Goal: Task Accomplishment & Management: Manage account settings

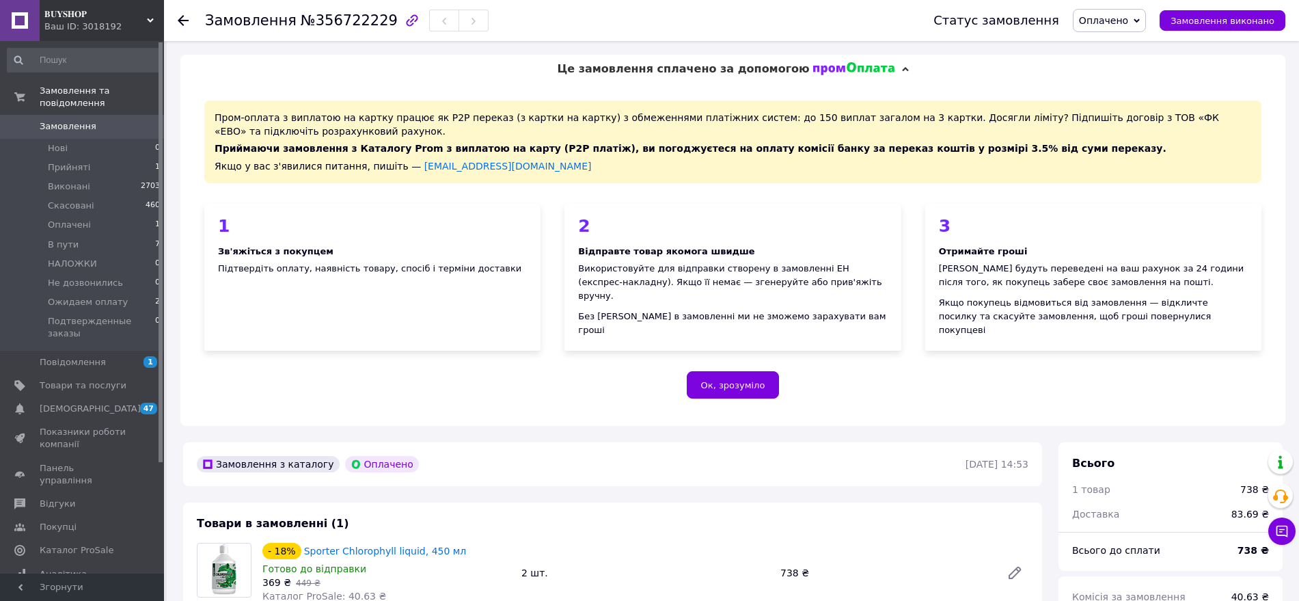
click at [110, 120] on span "Замовлення" at bounding box center [83, 126] width 87 height 12
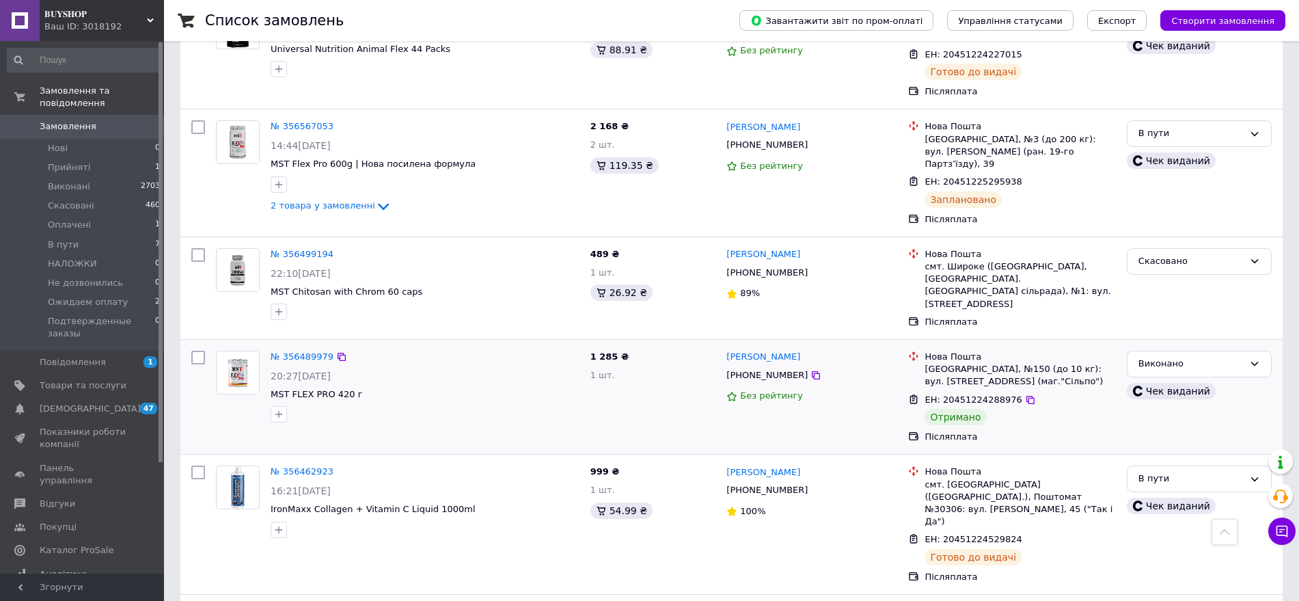
scroll to position [1282, 0]
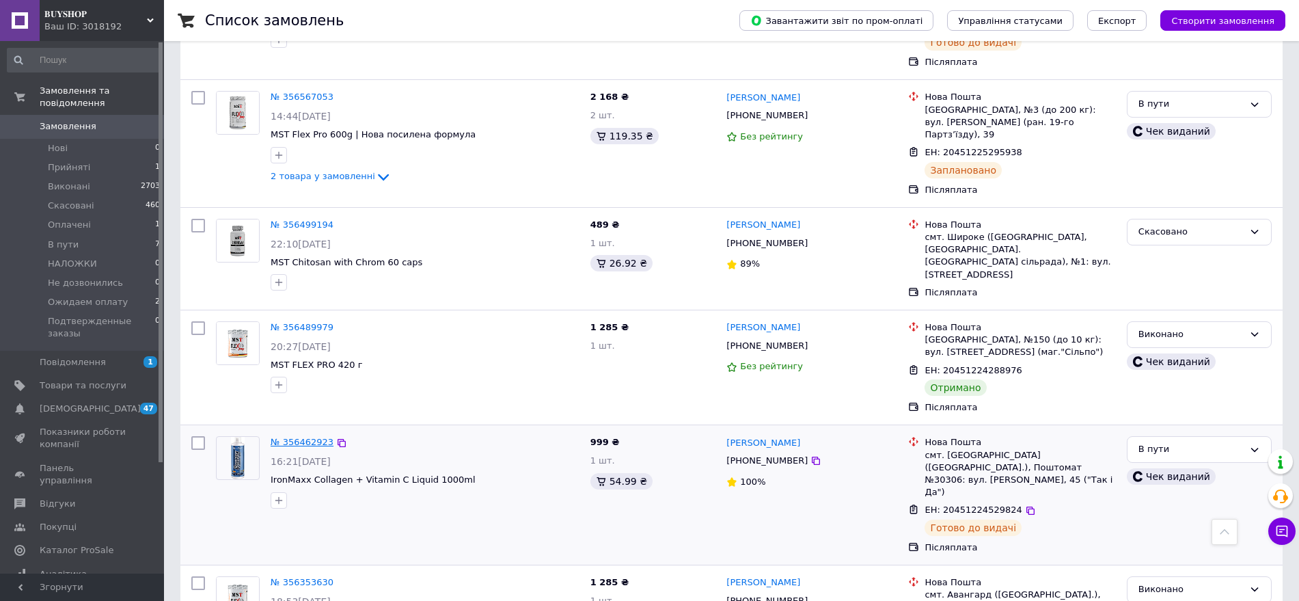
click at [305, 437] on link "№ 356462923" at bounding box center [302, 442] width 63 height 10
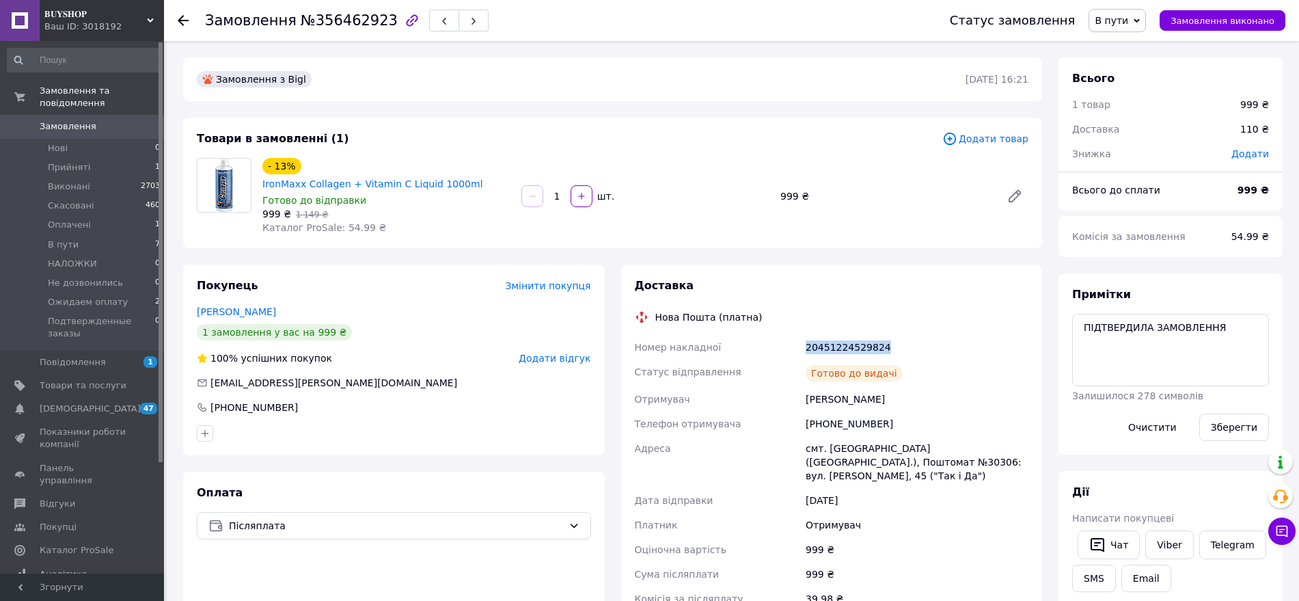
drag, startPoint x: 799, startPoint y: 324, endPoint x: 917, endPoint y: 324, distance: 117.6
click at [917, 335] on div "Номер накладної 20451224529824 Статус відправлення Готово до видачі Отримувач […" at bounding box center [832, 497] width 400 height 325
copy div "Номер накладної 20451224529824"
click at [466, 324] on div "1 замовлення у вас на 999 ₴" at bounding box center [394, 332] width 394 height 16
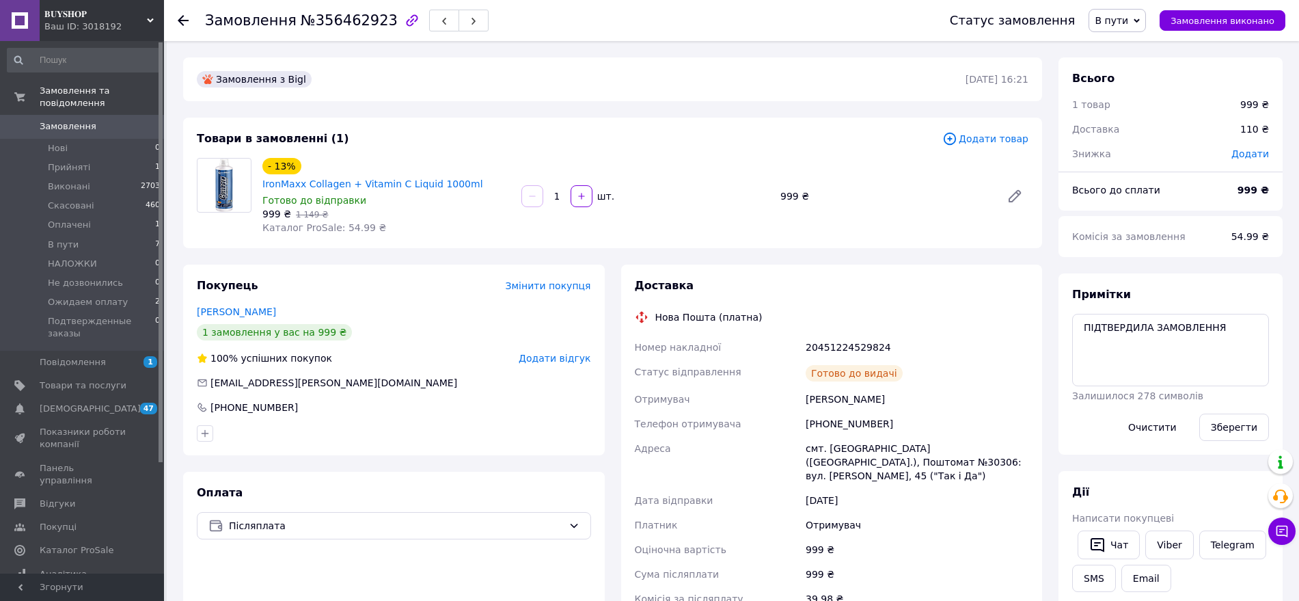
click at [81, 120] on span "Замовлення" at bounding box center [68, 126] width 57 height 12
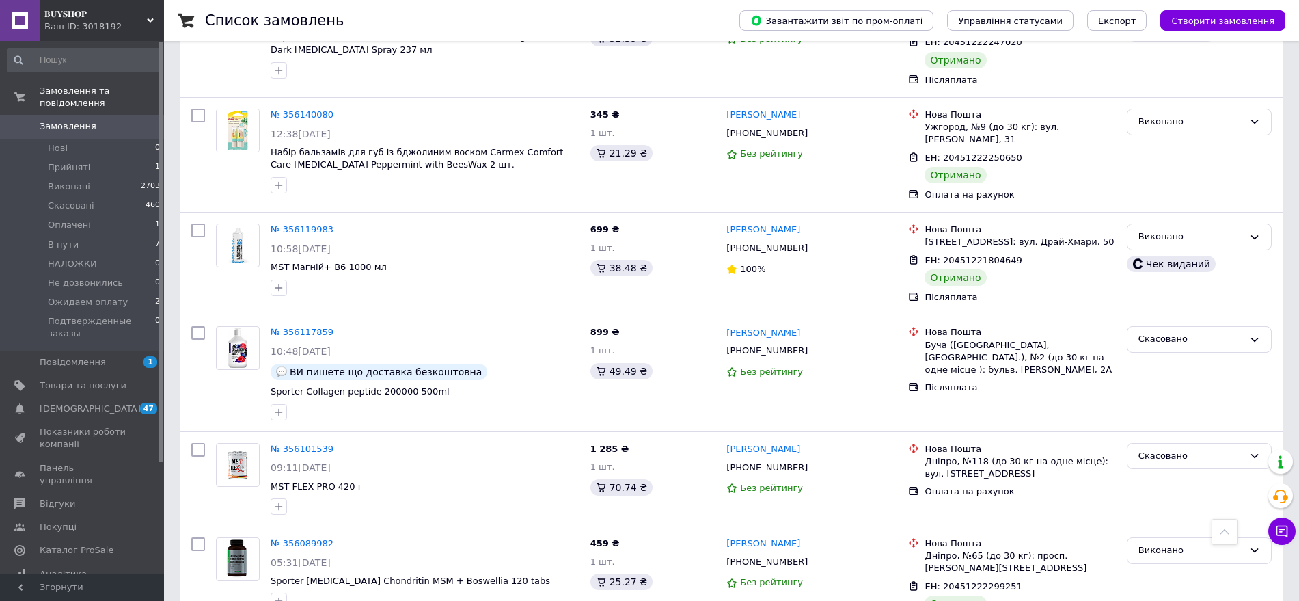
scroll to position [2820, 0]
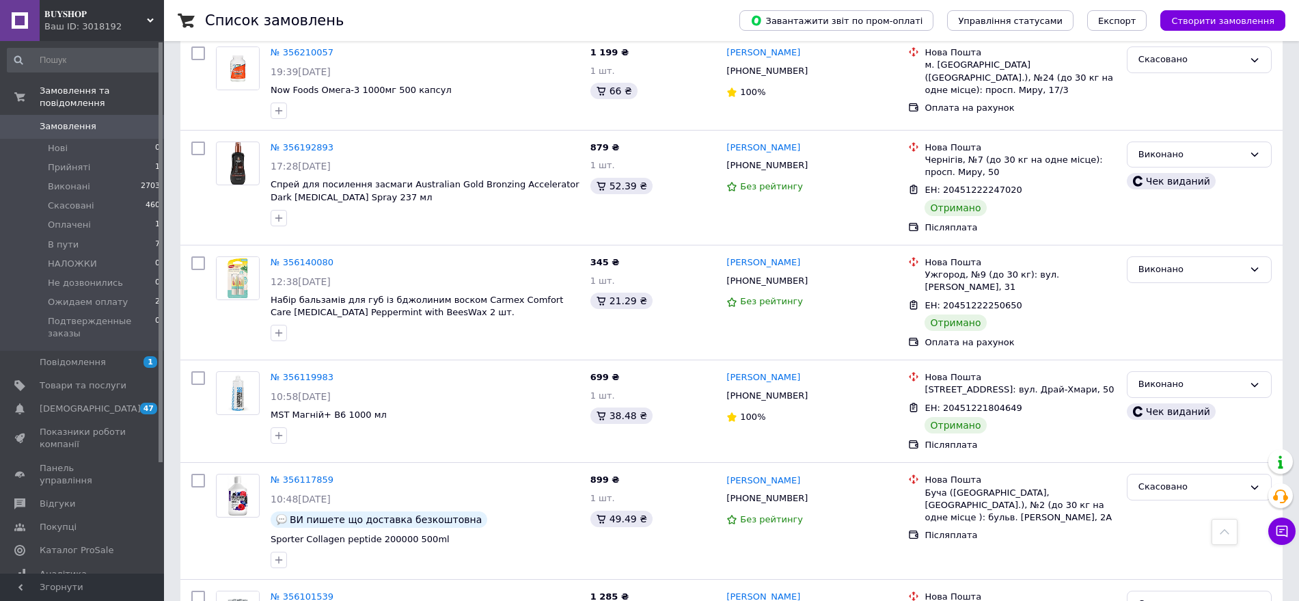
click at [87, 14] on span "𝐁𝐔𝐘𝐒𝐇𝐎𝐏" at bounding box center [95, 14] width 103 height 12
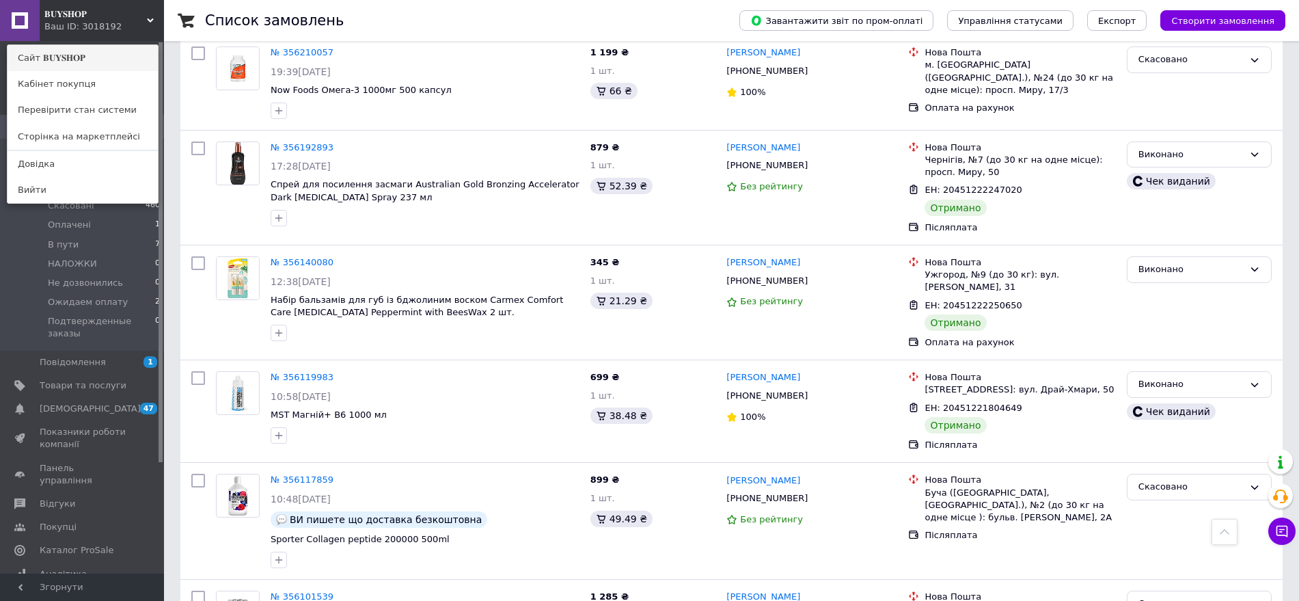
click at [88, 58] on link "Сайт 𝐁𝐔𝐘𝐒𝐇𝐎𝐏" at bounding box center [83, 58] width 150 height 26
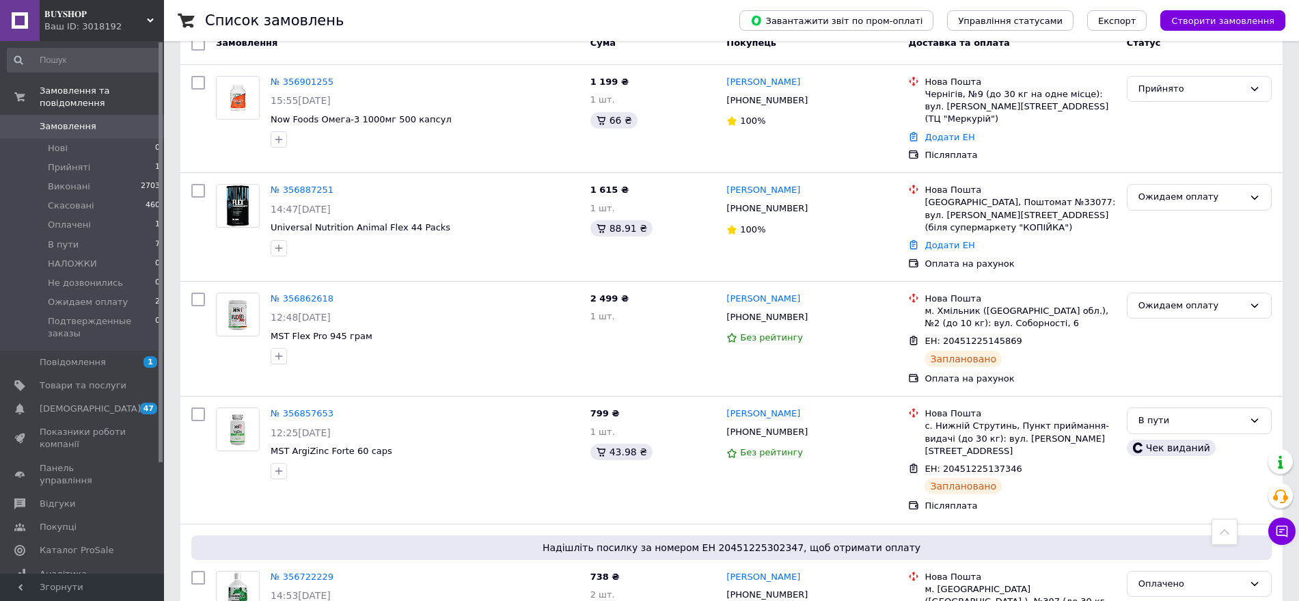
scroll to position [0, 0]
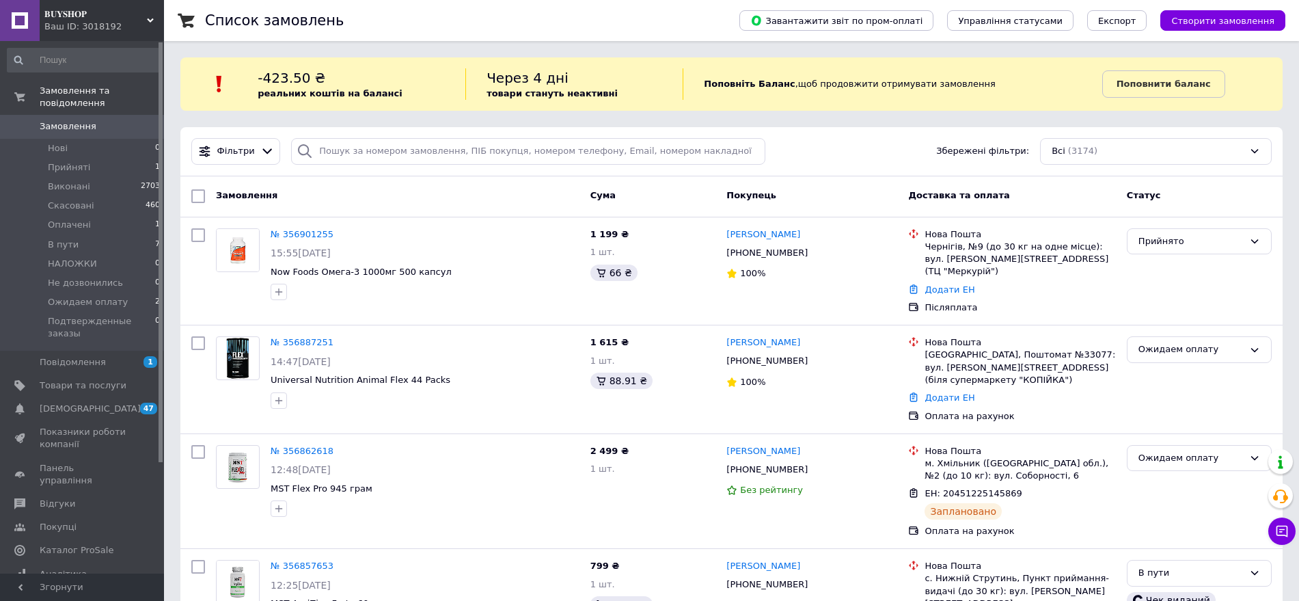
click at [100, 120] on span "Замовлення" at bounding box center [83, 126] width 87 height 12
drag, startPoint x: 89, startPoint y: 119, endPoint x: 92, endPoint y: 111, distance: 8.0
click at [89, 120] on span "Замовлення" at bounding box center [68, 126] width 57 height 12
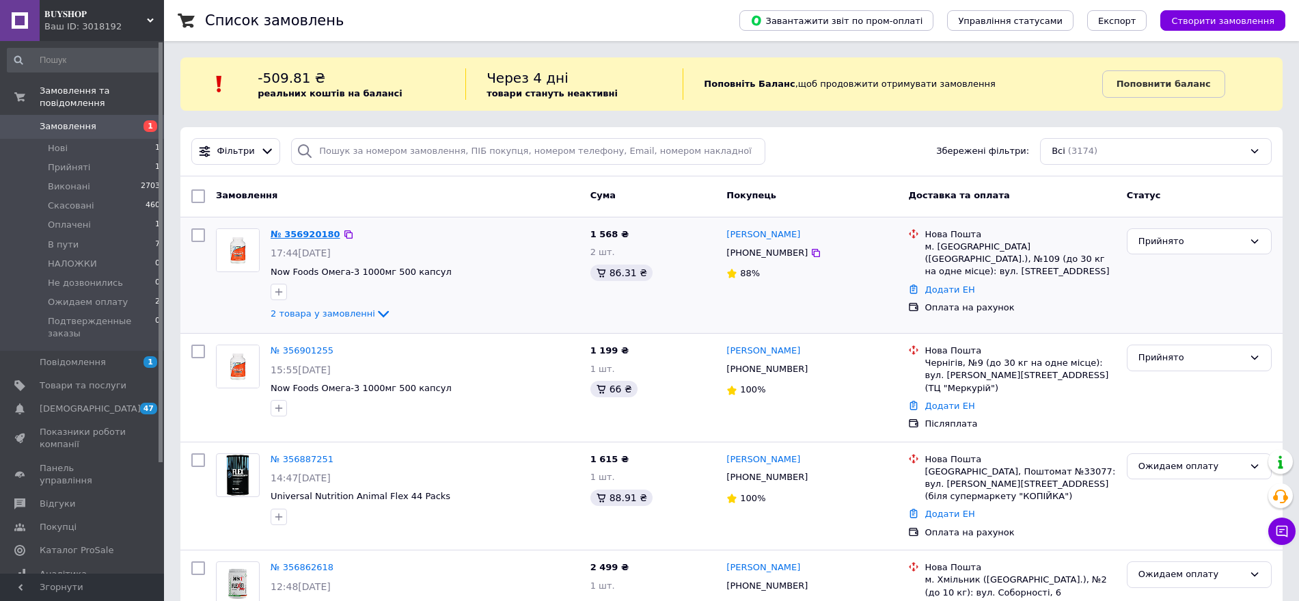
click at [315, 232] on link "№ 356920180" at bounding box center [306, 234] width 70 height 10
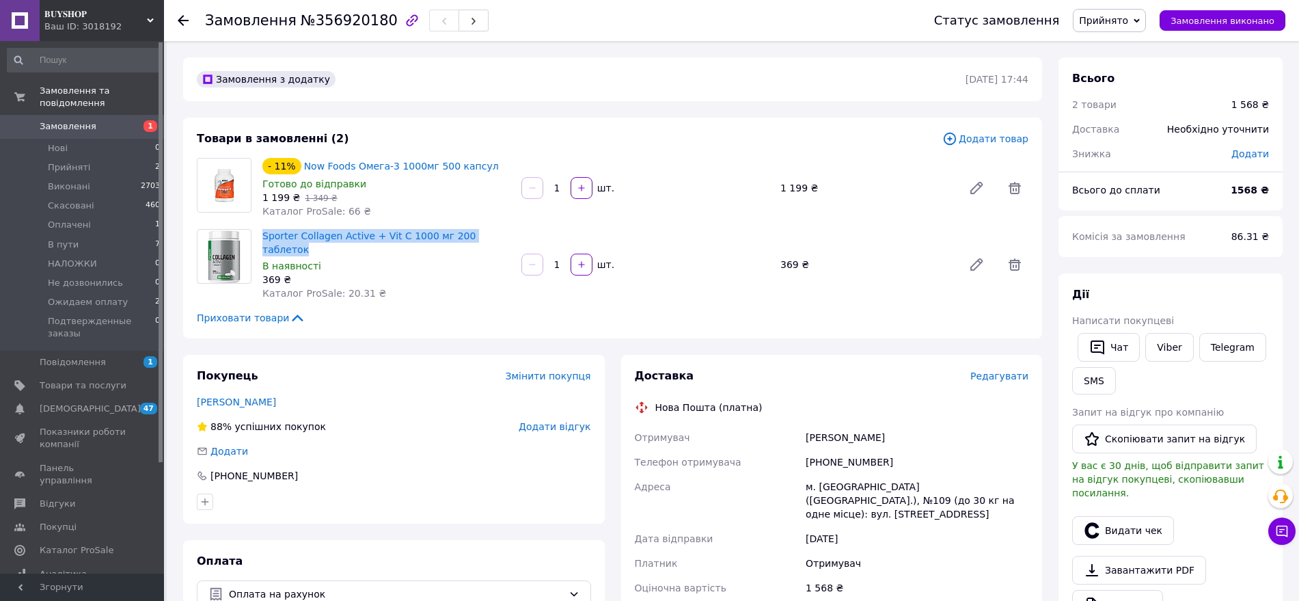
drag, startPoint x: 496, startPoint y: 234, endPoint x: 258, endPoint y: 239, distance: 237.9
click at [258, 239] on div "Sporter Collagen Active + Vit C 1000 мг 200 таблеток В наявності 369 ₴ Каталог …" at bounding box center [386, 264] width 259 height 77
copy link "Sporter Collagen Active + Vit C 1000 мг 200 таблеток"
click at [435, 275] on div "Sporter Collagen Active + Vit C 1000 мг 200 таблеток В наявності 369 ₴ Каталог …" at bounding box center [386, 264] width 259 height 77
drag, startPoint x: 1104, startPoint y: 17, endPoint x: 1141, endPoint y: 33, distance: 40.4
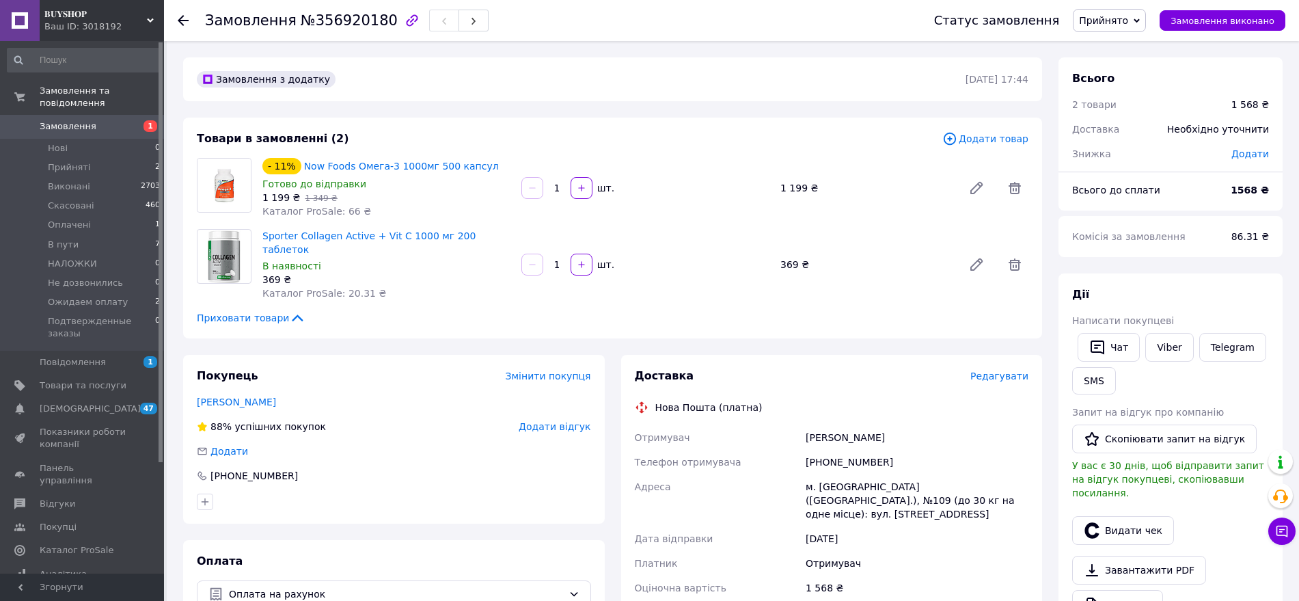
click at [1113, 29] on span "Прийнято" at bounding box center [1109, 20] width 73 height 23
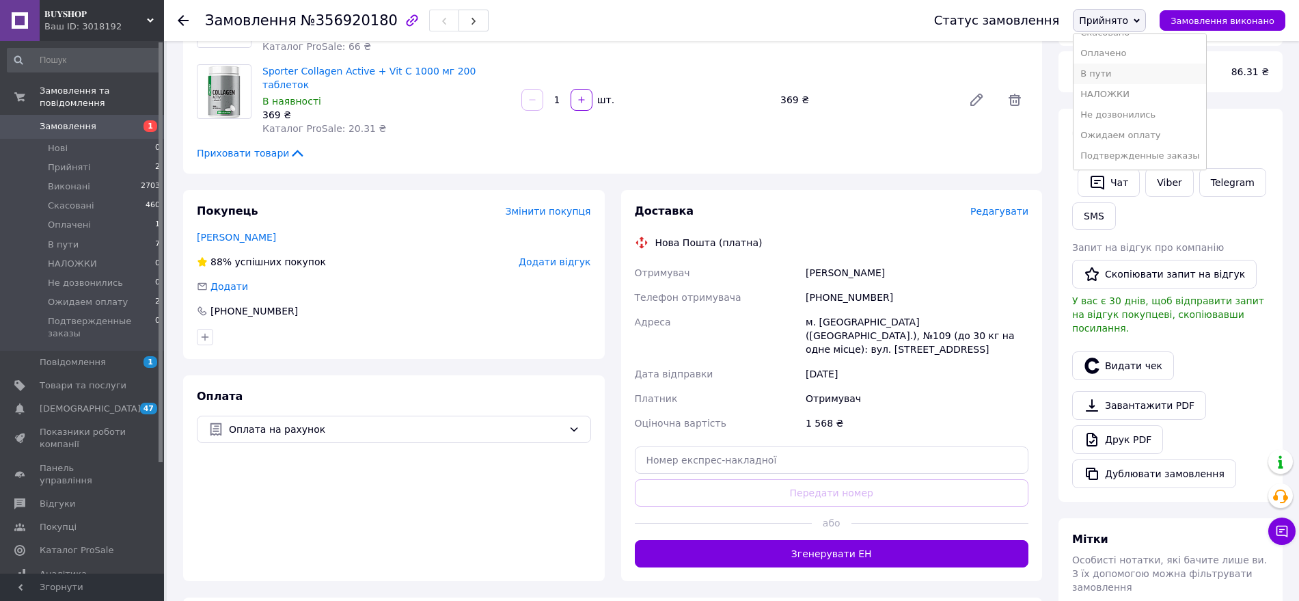
scroll to position [171, 0]
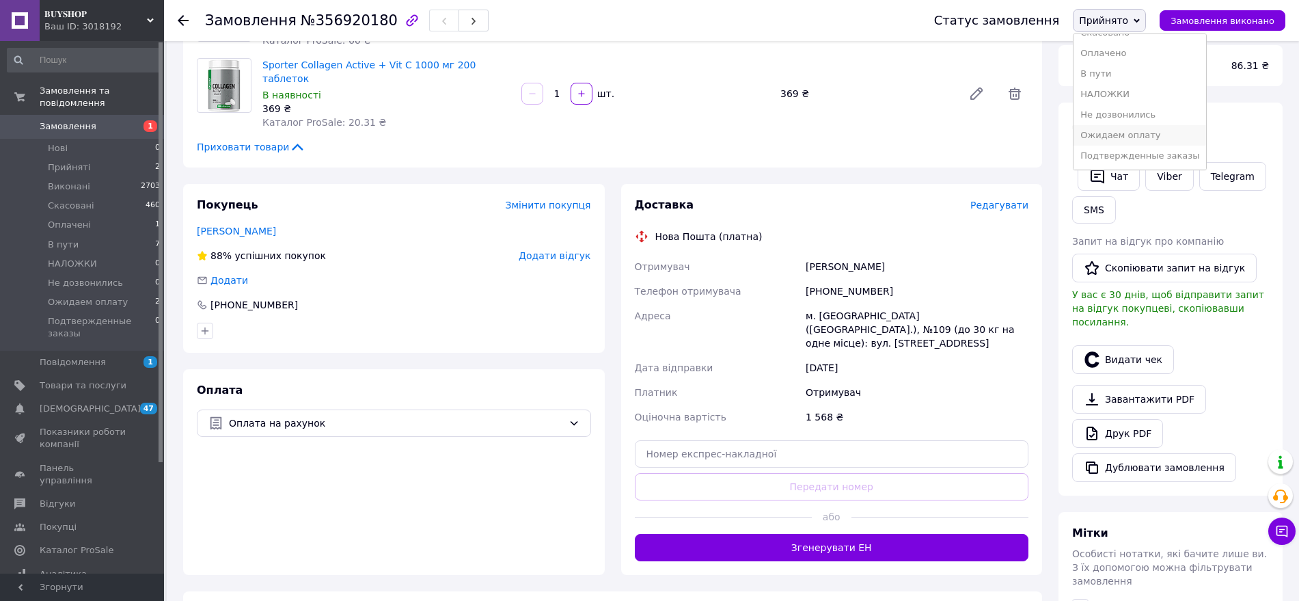
click at [1135, 135] on li "Ожидаем оплату" at bounding box center [1140, 135] width 133 height 21
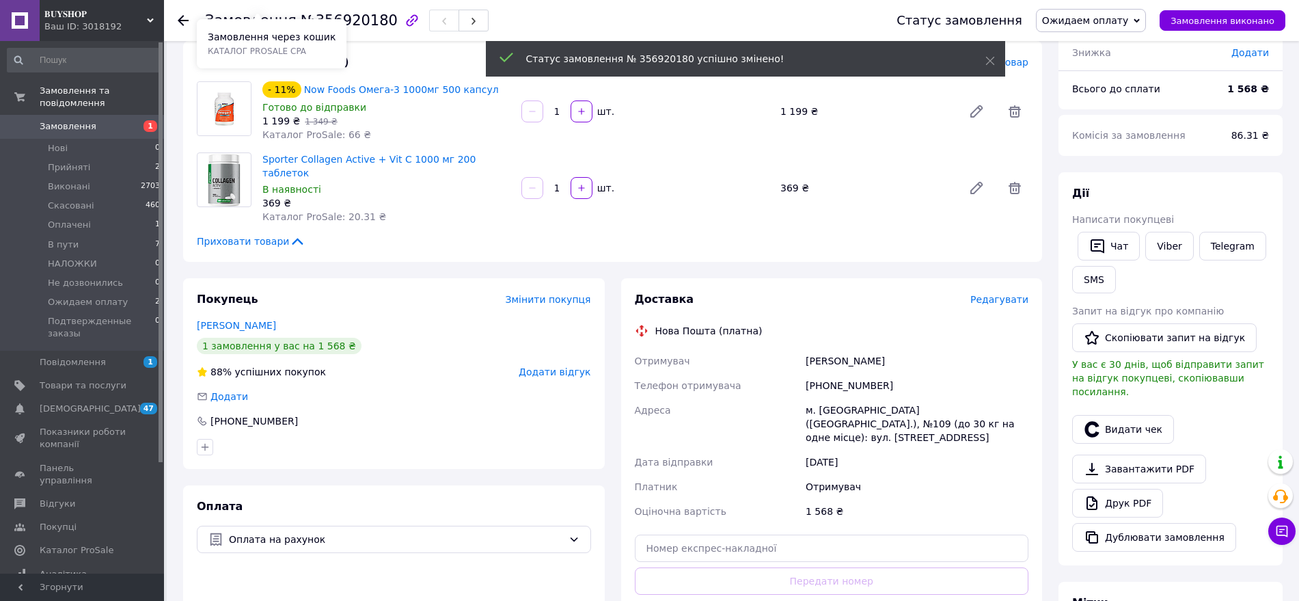
scroll to position [0, 0]
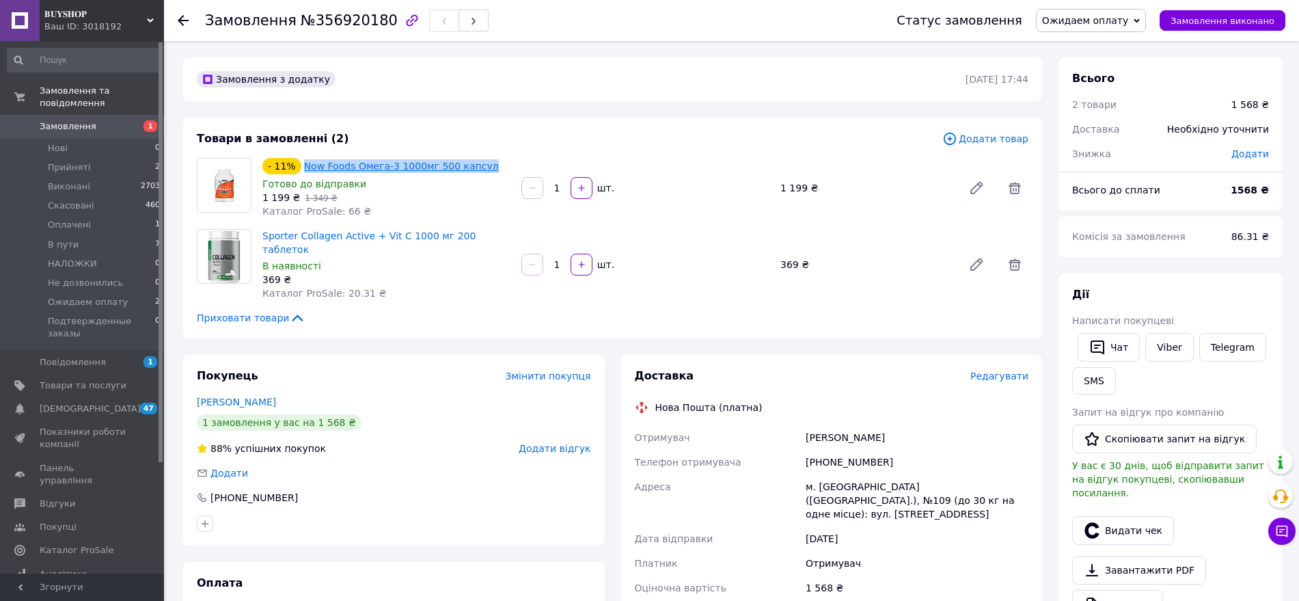
drag, startPoint x: 481, startPoint y: 162, endPoint x: 310, endPoint y: 160, distance: 170.9
click at [302, 160] on div "- 11% Now Foods Омега-3 1000мг 500 капсул" at bounding box center [386, 166] width 251 height 19
copy link "Now Foods Омега-3 1000мг 500 капсул"
click at [1159, 351] on link "Viber" at bounding box center [1170, 347] width 48 height 29
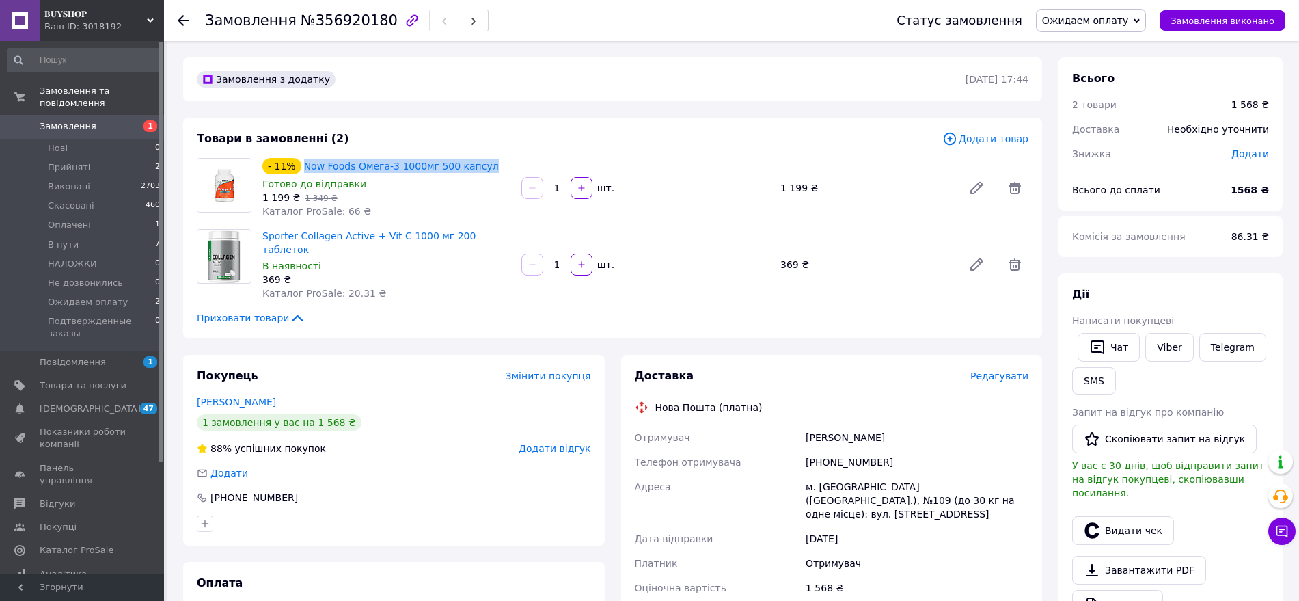
click at [679, 135] on div "Товари в замовленні (2)" at bounding box center [570, 139] width 746 height 16
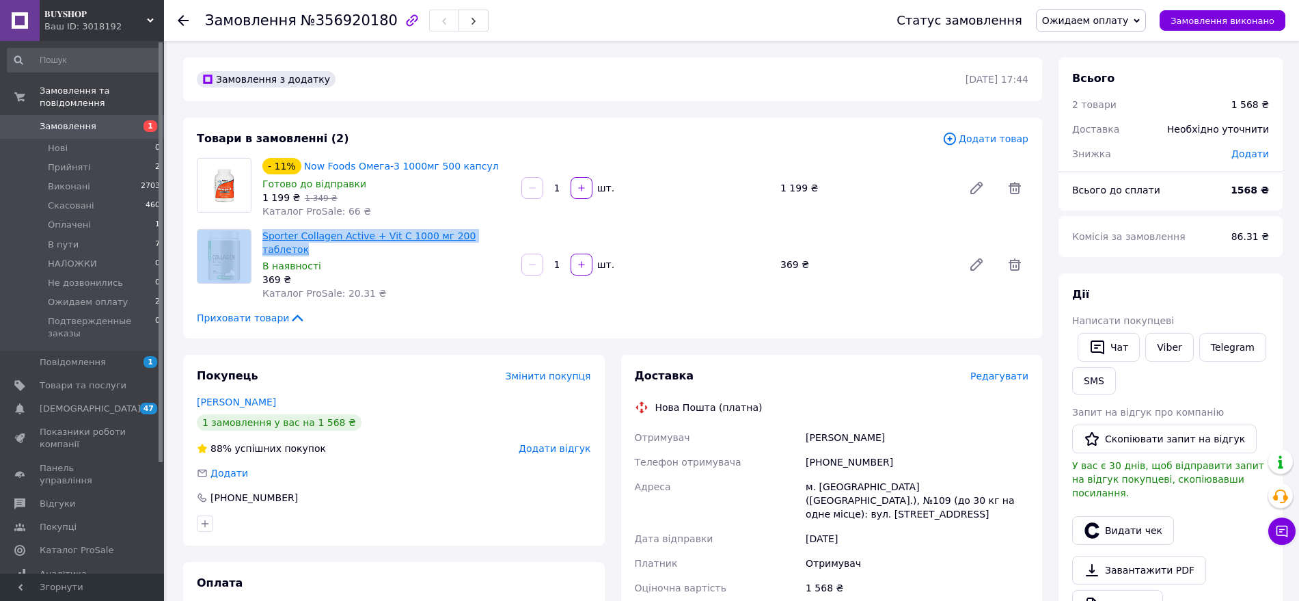
drag, startPoint x: 507, startPoint y: 232, endPoint x: 270, endPoint y: 230, distance: 236.5
click at [250, 236] on div "Sporter Collagen Active + Vit C 1000 мг 200 таблеток В наявності 369 ₴ Каталог …" at bounding box center [612, 264] width 843 height 71
copy div "Sporter Collagen Active + Vit C 1000 мг 200 таблеток"
click at [640, 267] on div "1   шт." at bounding box center [645, 265] width 251 height 22
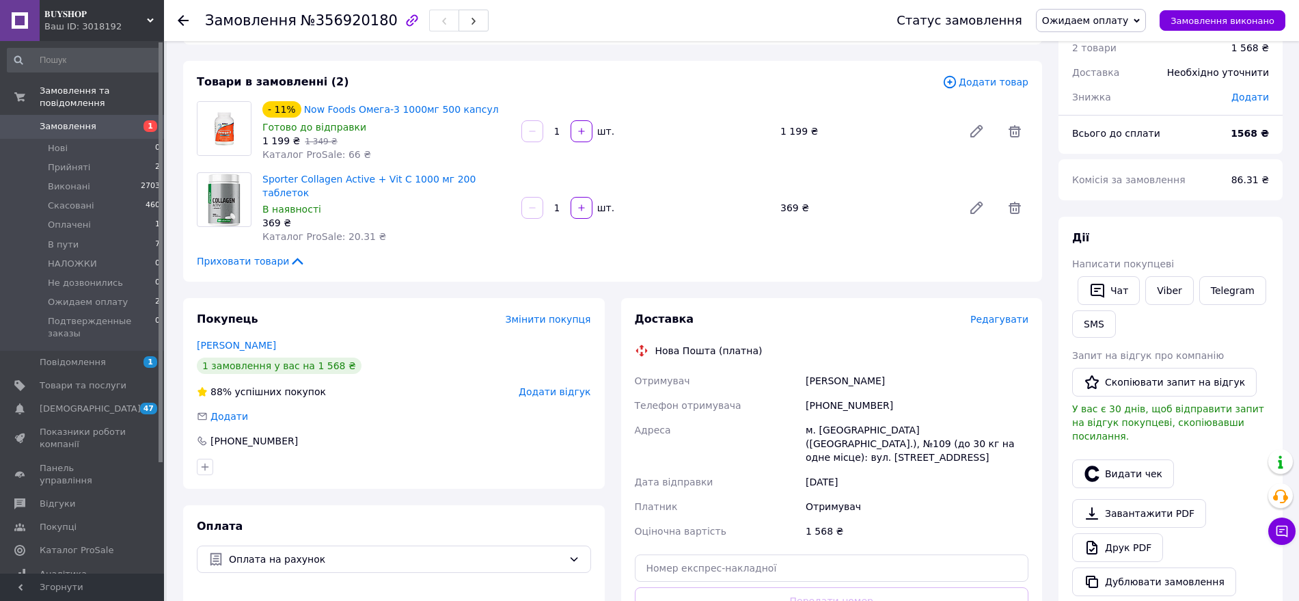
scroll to position [85, 0]
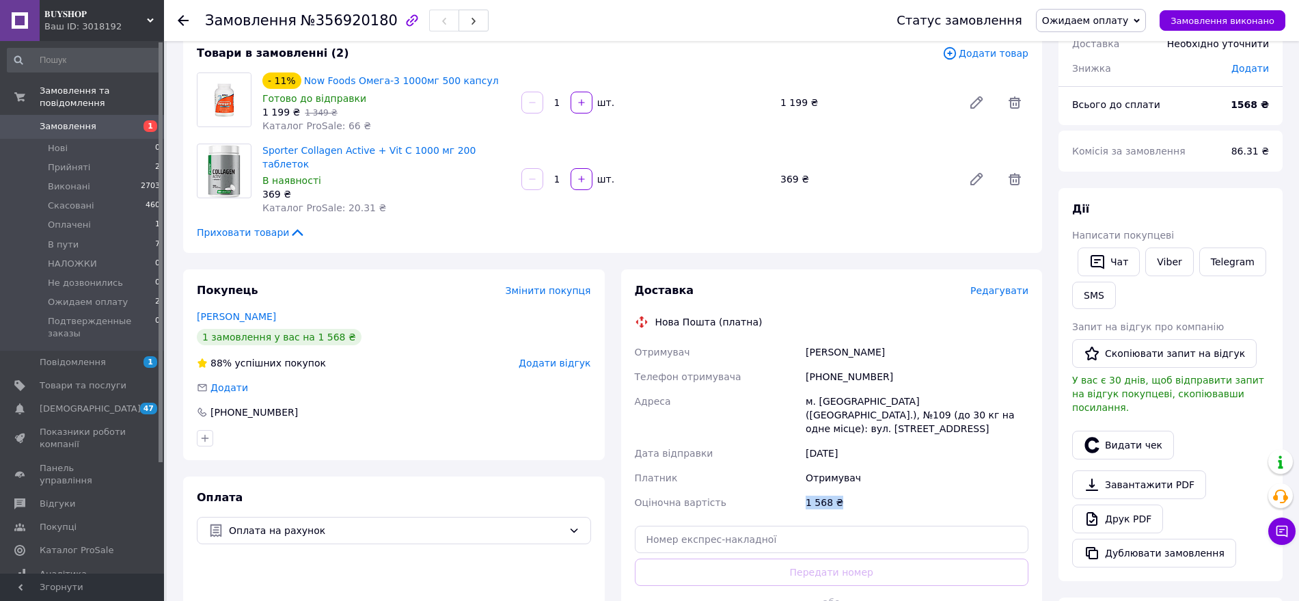
drag, startPoint x: 793, startPoint y: 477, endPoint x: 854, endPoint y: 472, distance: 61.7
click at [854, 472] on div "Отримувач Печенюк Наталия Телефон отримувача +380677397641 Адреса м. Київ (Київ…" at bounding box center [832, 427] width 400 height 175
copy div "Оціночна вартість 1 568 ₴"
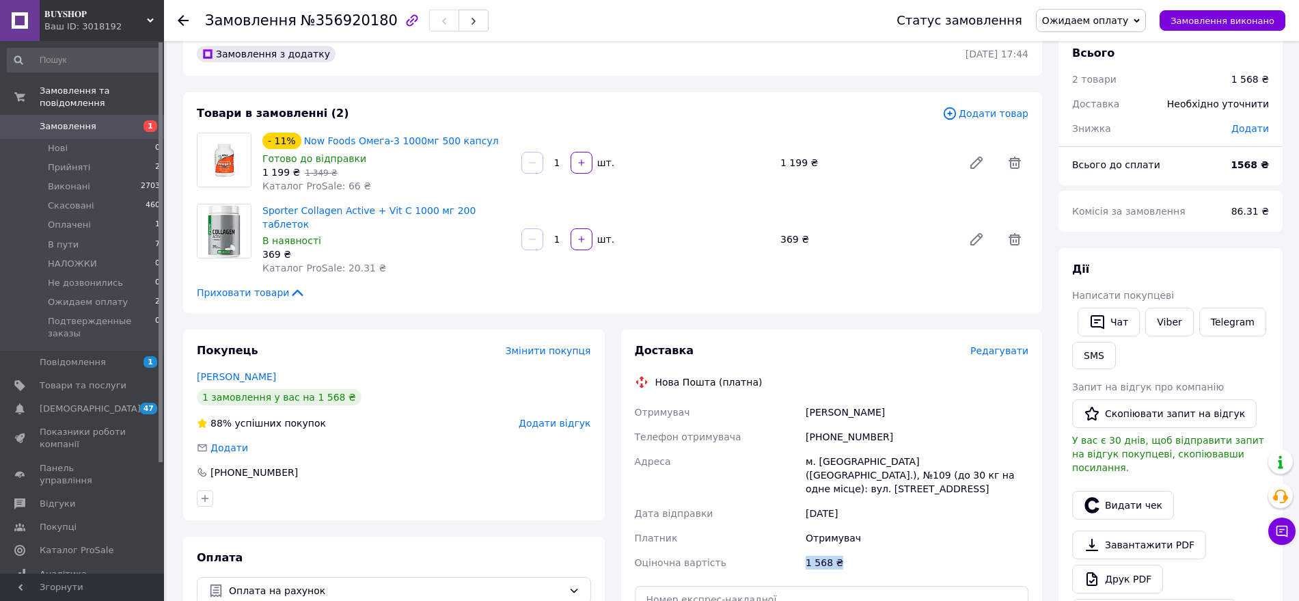
scroll to position [0, 0]
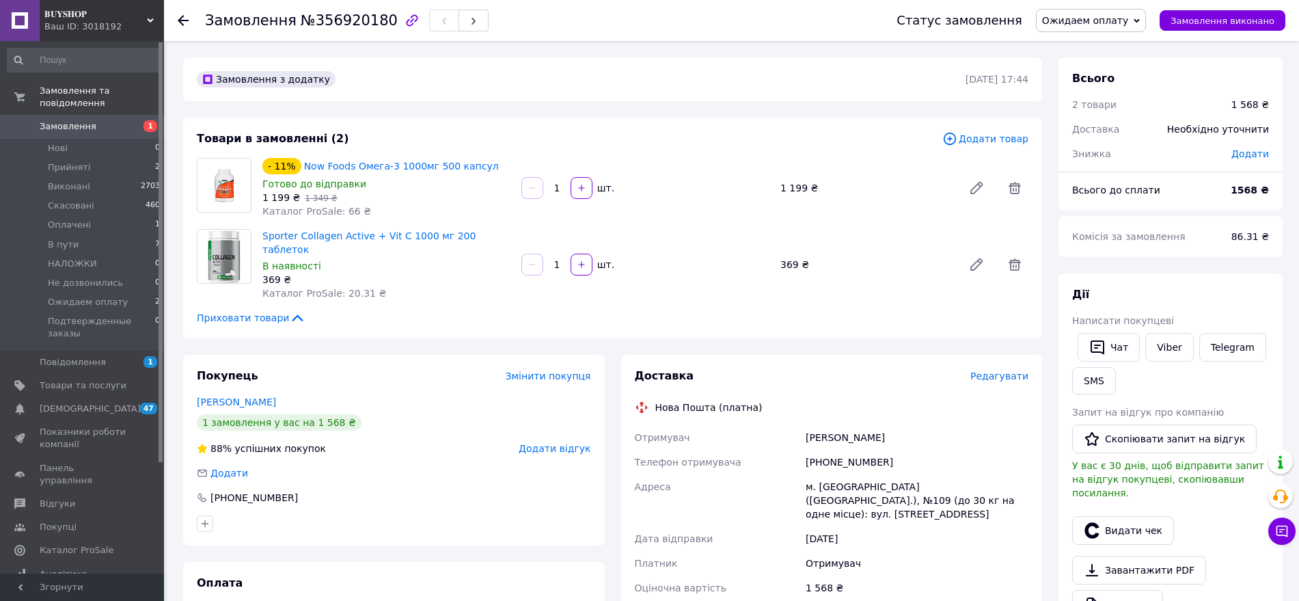
click at [459, 376] on div "Покупець Змінити покупця Печенюк Наталия 1 замовлення у вас на 1 568 ₴ 88% успі…" at bounding box center [394, 450] width 422 height 191
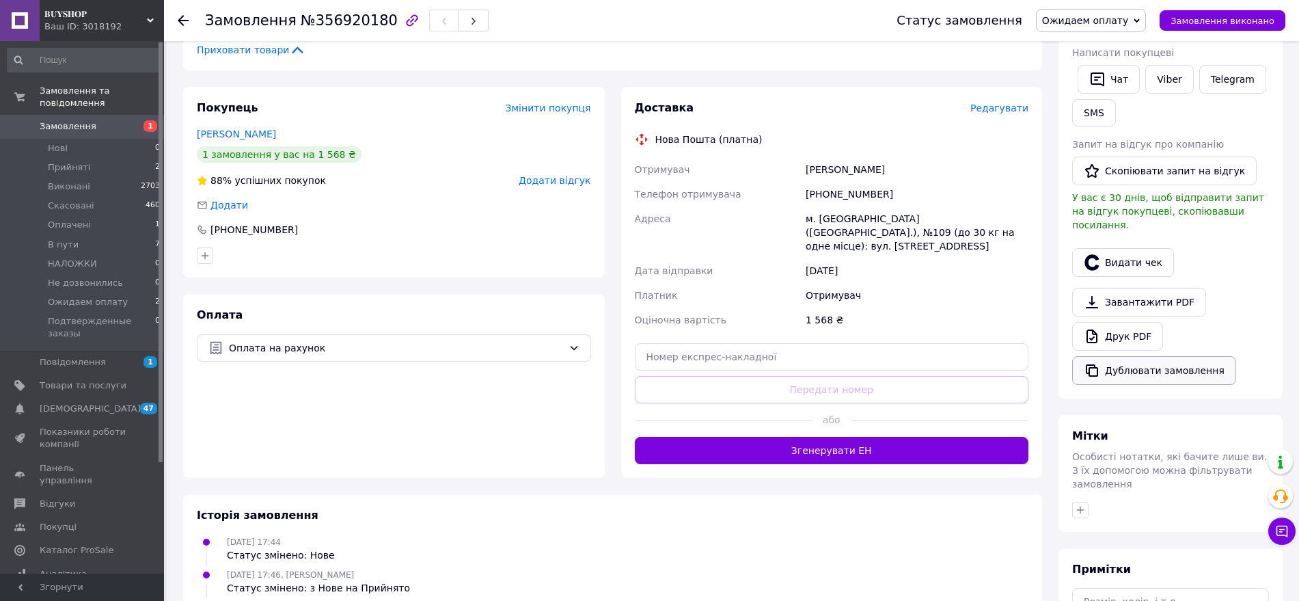
scroll to position [386, 0]
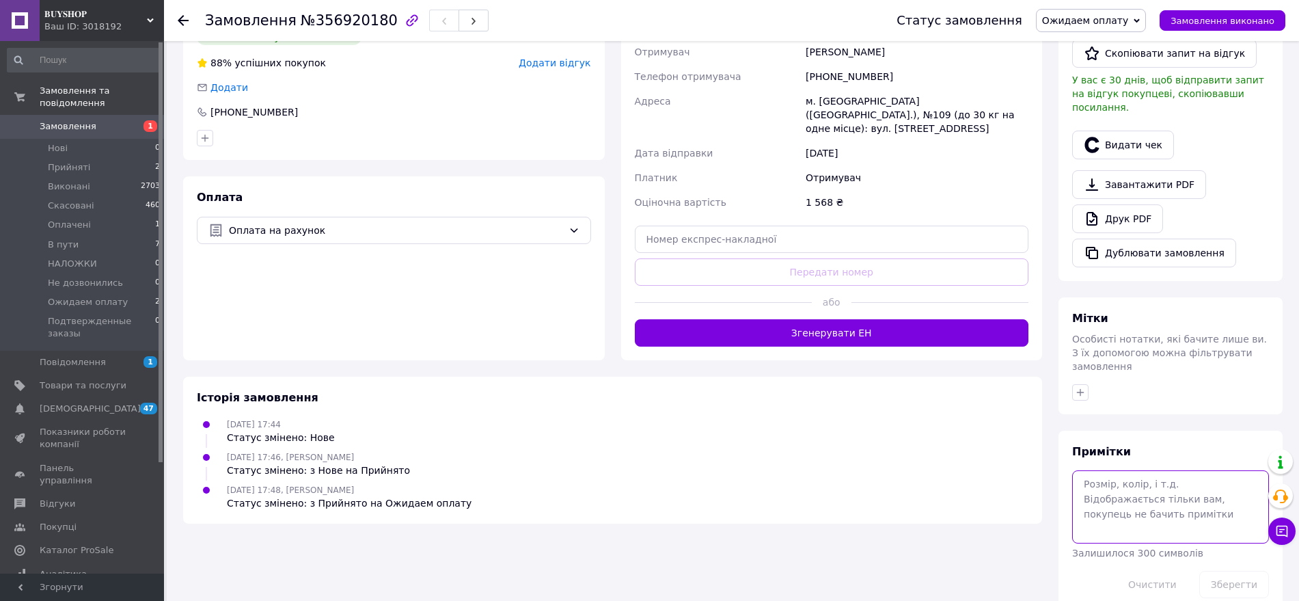
click at [1133, 470] on textarea at bounding box center [1171, 506] width 197 height 72
type textarea "ПОЇДЕ ВІД НАС"
click at [1226, 571] on button "Зберегти" at bounding box center [1235, 584] width 70 height 27
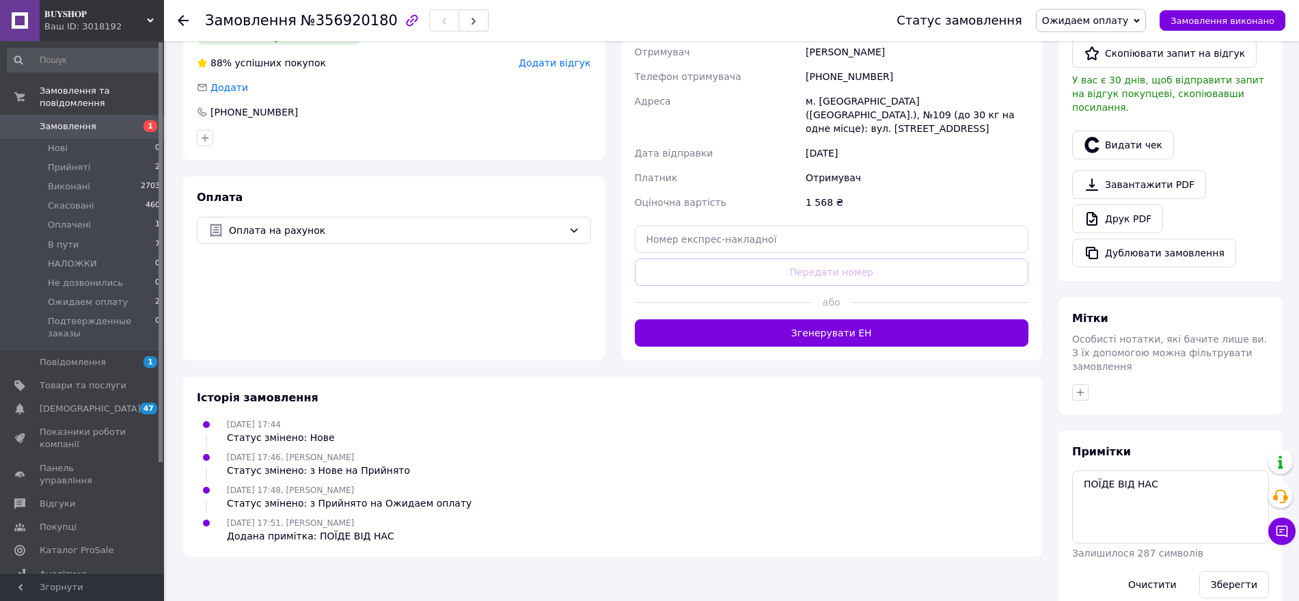
click at [935, 417] on div "12.08.2025 17:44 Статус змінено: Нове" at bounding box center [612, 430] width 843 height 27
click at [1244, 571] on button "Зберегти" at bounding box center [1235, 584] width 70 height 27
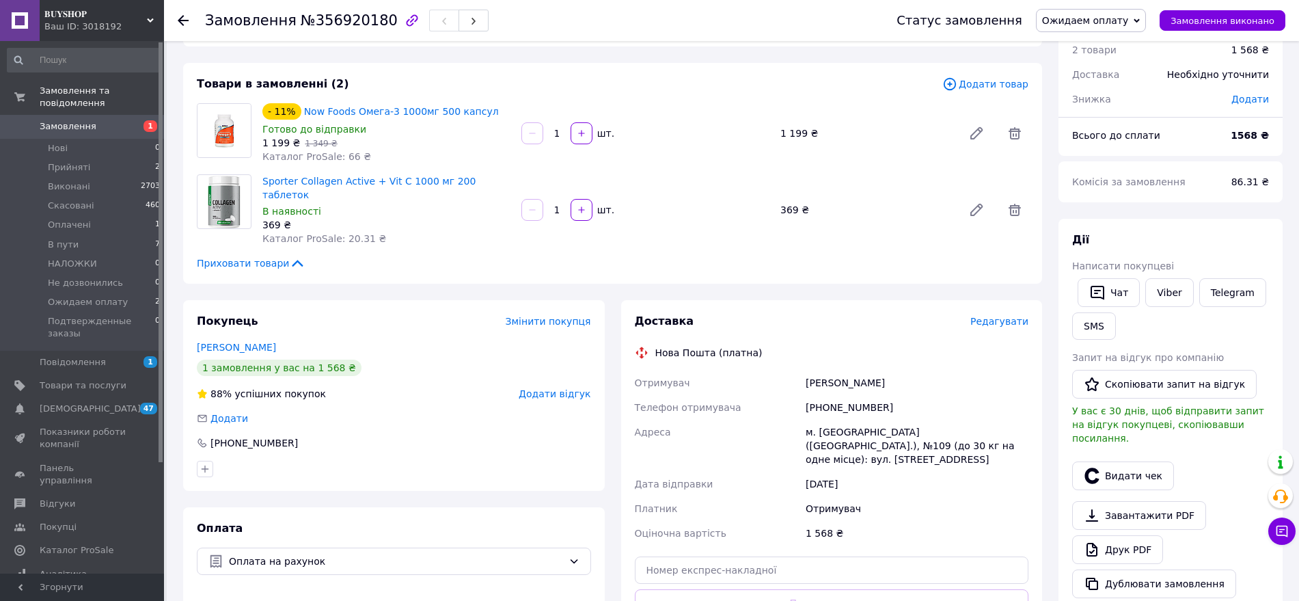
scroll to position [0, 0]
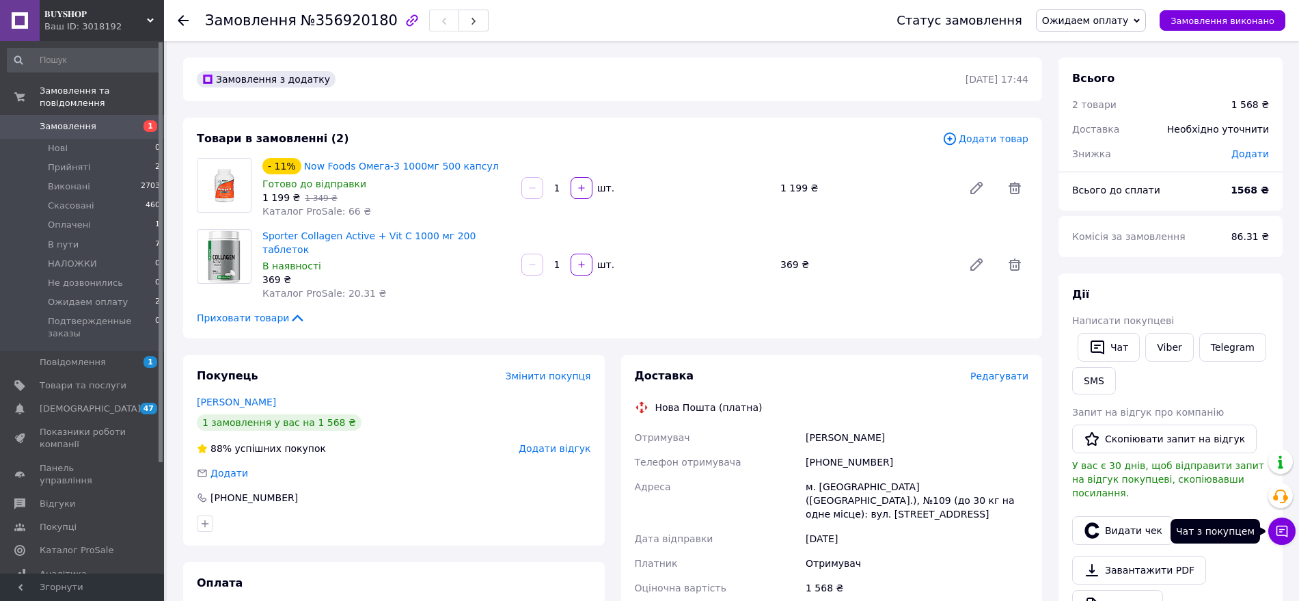
click at [1282, 539] on button "Чат з покупцем" at bounding box center [1282, 530] width 27 height 27
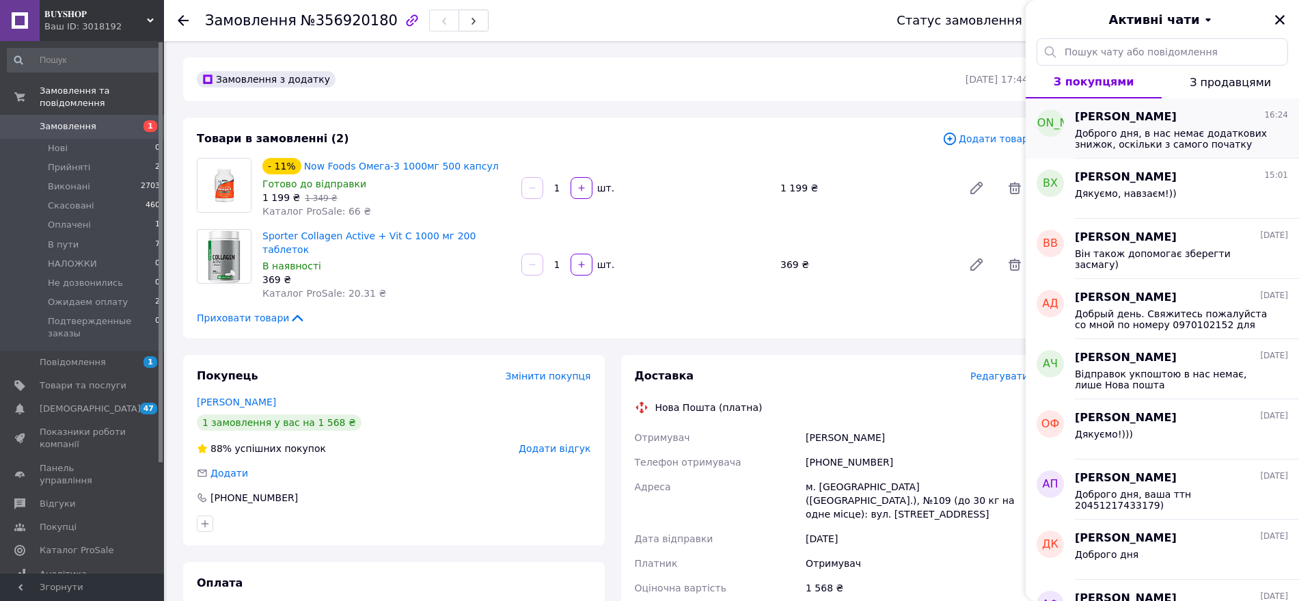
click at [1194, 133] on span "Доброго дня, в нас немає додаткових знижок, оскільки з самого початку найнижча …" at bounding box center [1172, 139] width 194 height 22
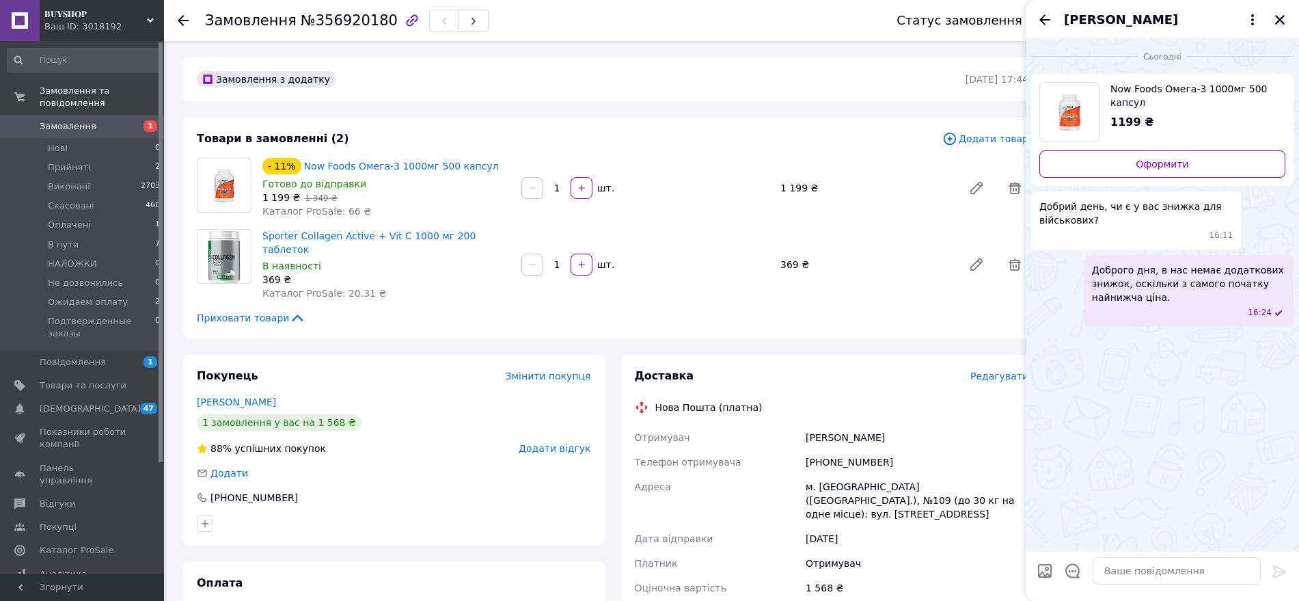
click at [1282, 14] on icon "Закрити" at bounding box center [1280, 20] width 12 height 12
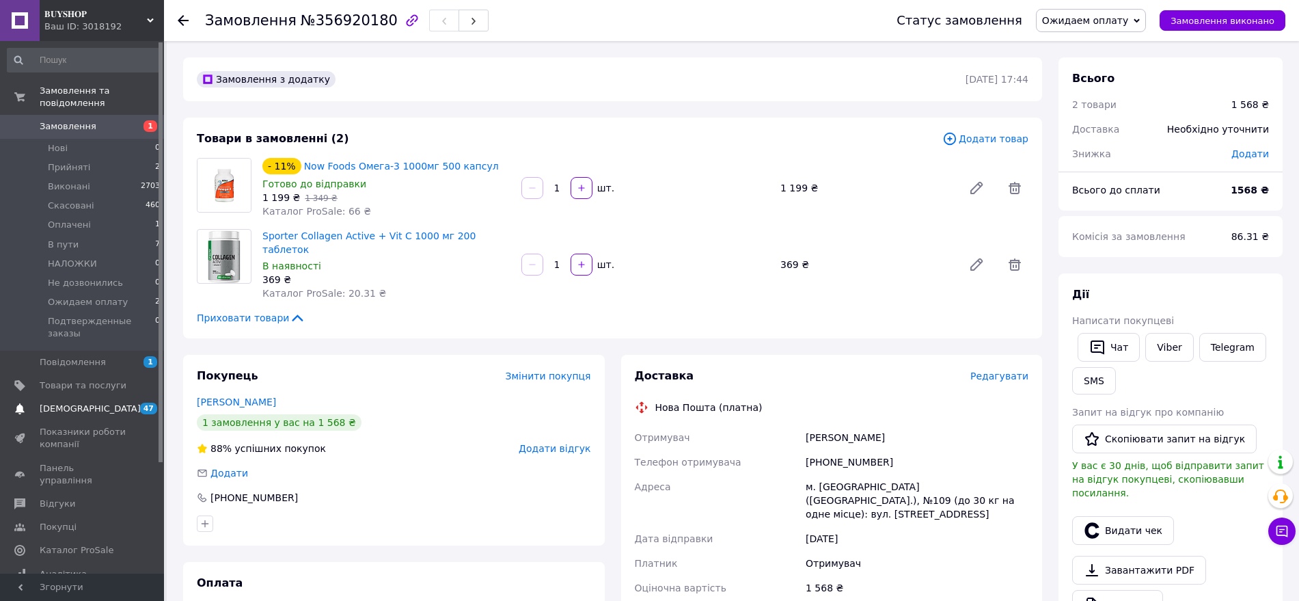
click at [76, 403] on span "[DEMOGRAPHIC_DATA]" at bounding box center [90, 409] width 101 height 12
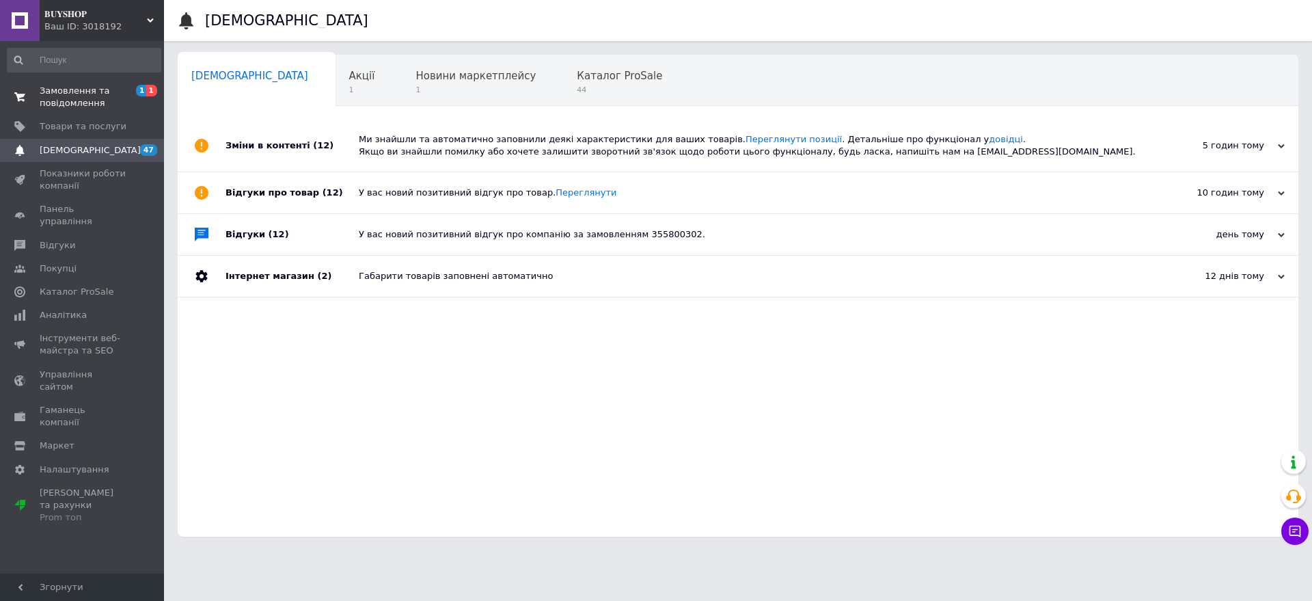
click at [67, 103] on span "Замовлення та повідомлення" at bounding box center [83, 97] width 87 height 25
